Goal: Navigation & Orientation: Find specific page/section

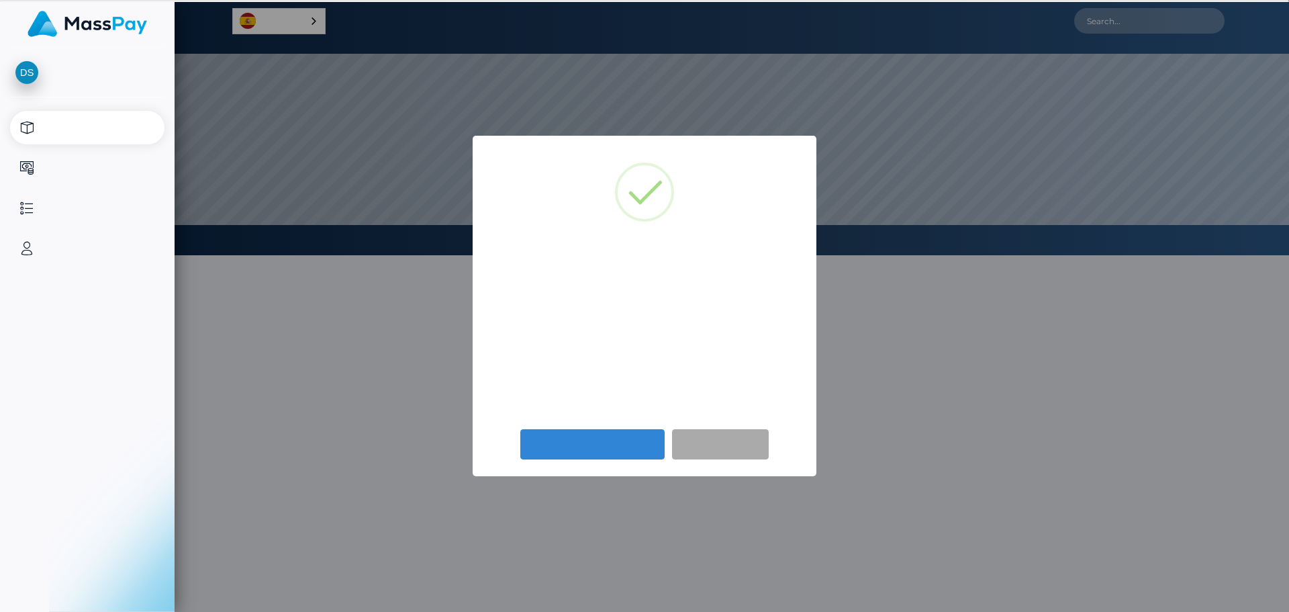
select select
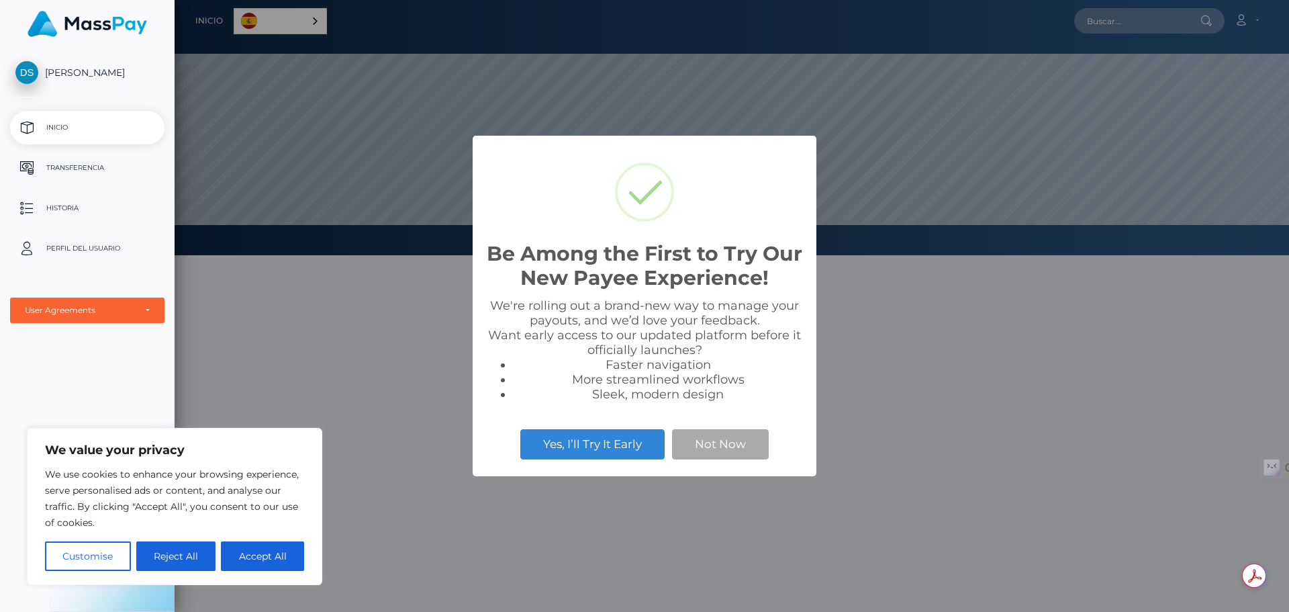
scroll to position [255, 1114]
click at [704, 449] on button "Not Now" at bounding box center [720, 444] width 97 height 30
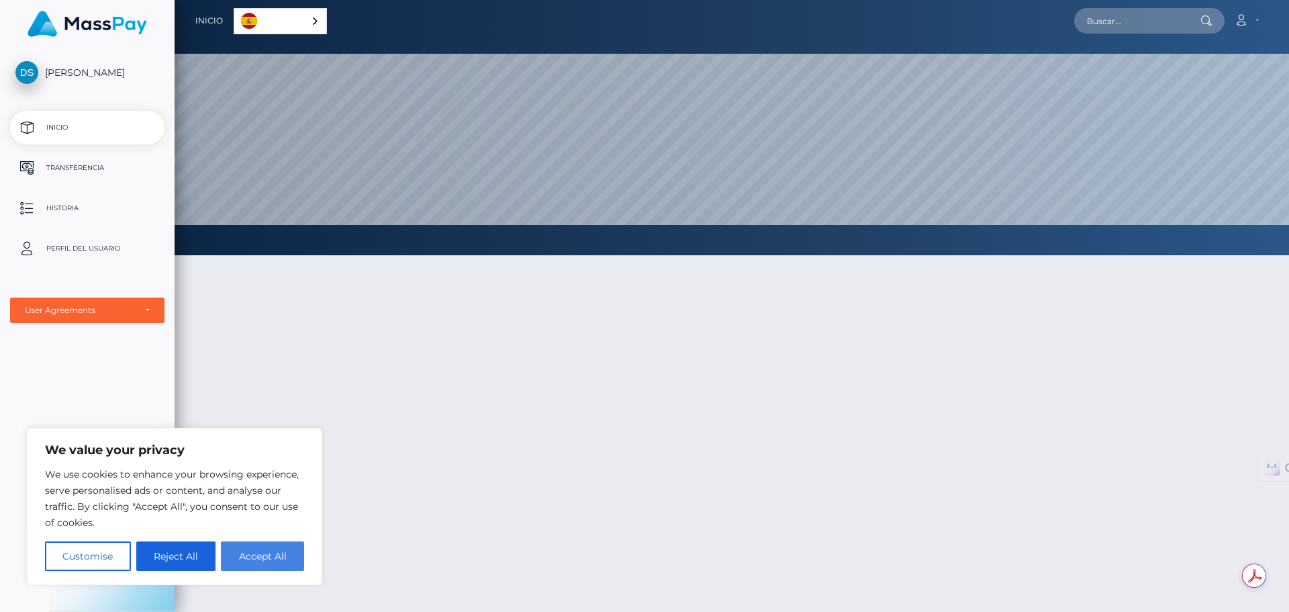
click at [253, 559] on button "Accept All" at bounding box center [262, 556] width 83 height 30
checkbox input "true"
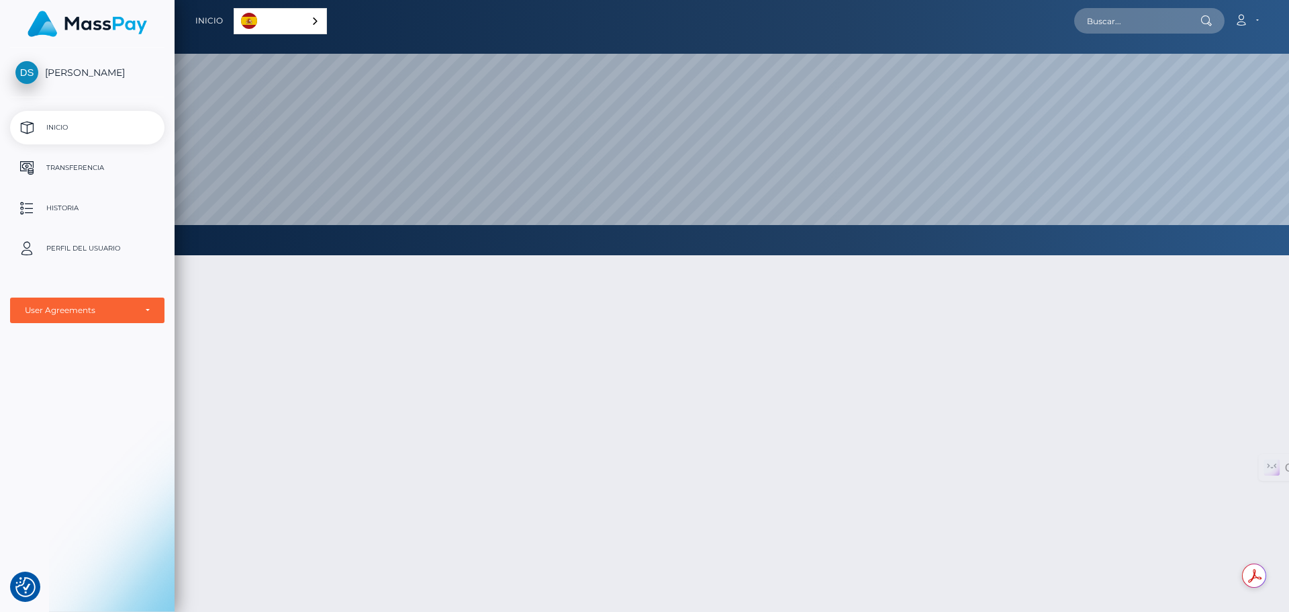
click at [52, 127] on p "Inicio" at bounding box center [87, 127] width 144 height 20
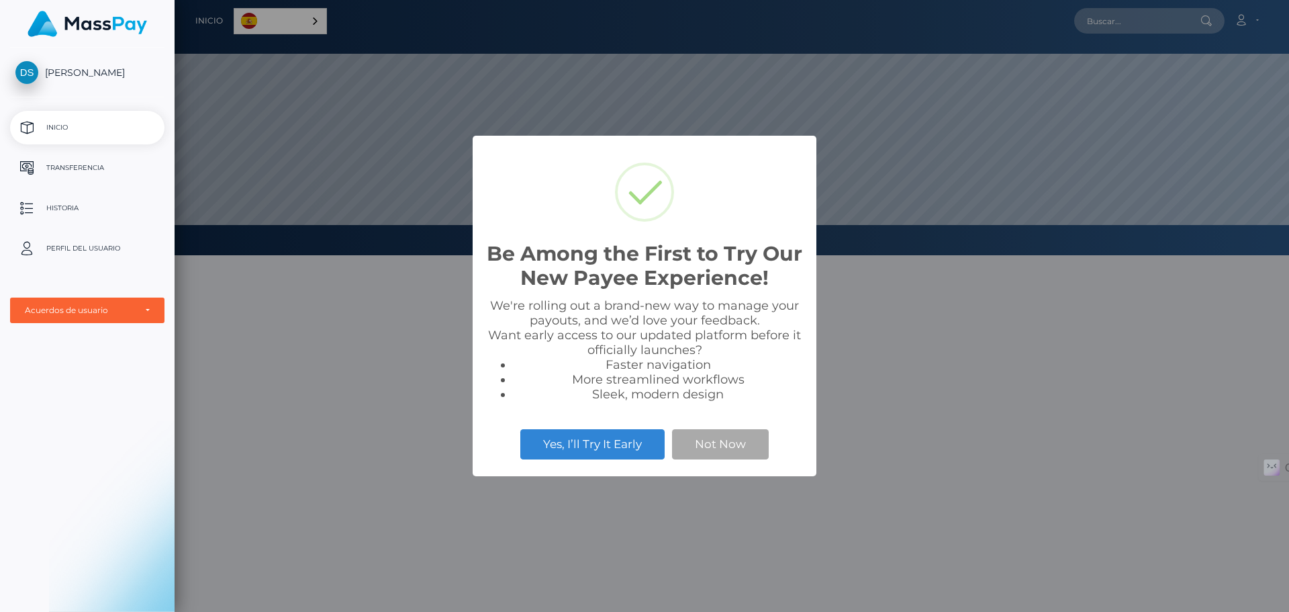
scroll to position [255, 1114]
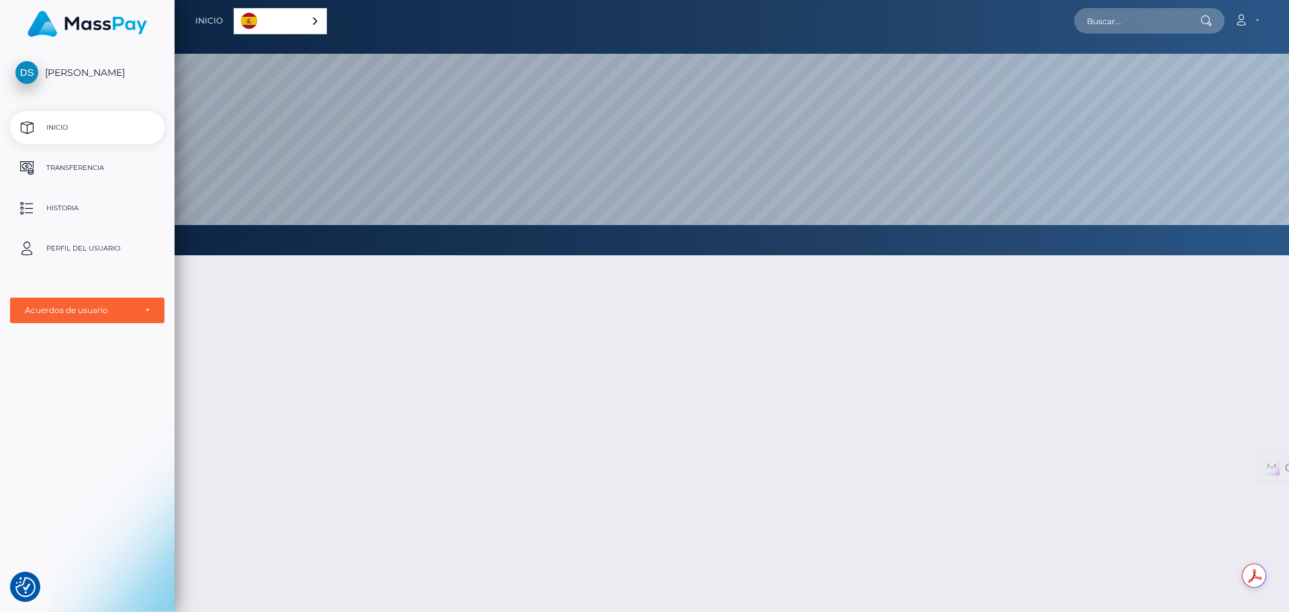
click at [56, 127] on p "Inicio" at bounding box center [87, 127] width 144 height 20
